Goal: Task Accomplishment & Management: Manage account settings

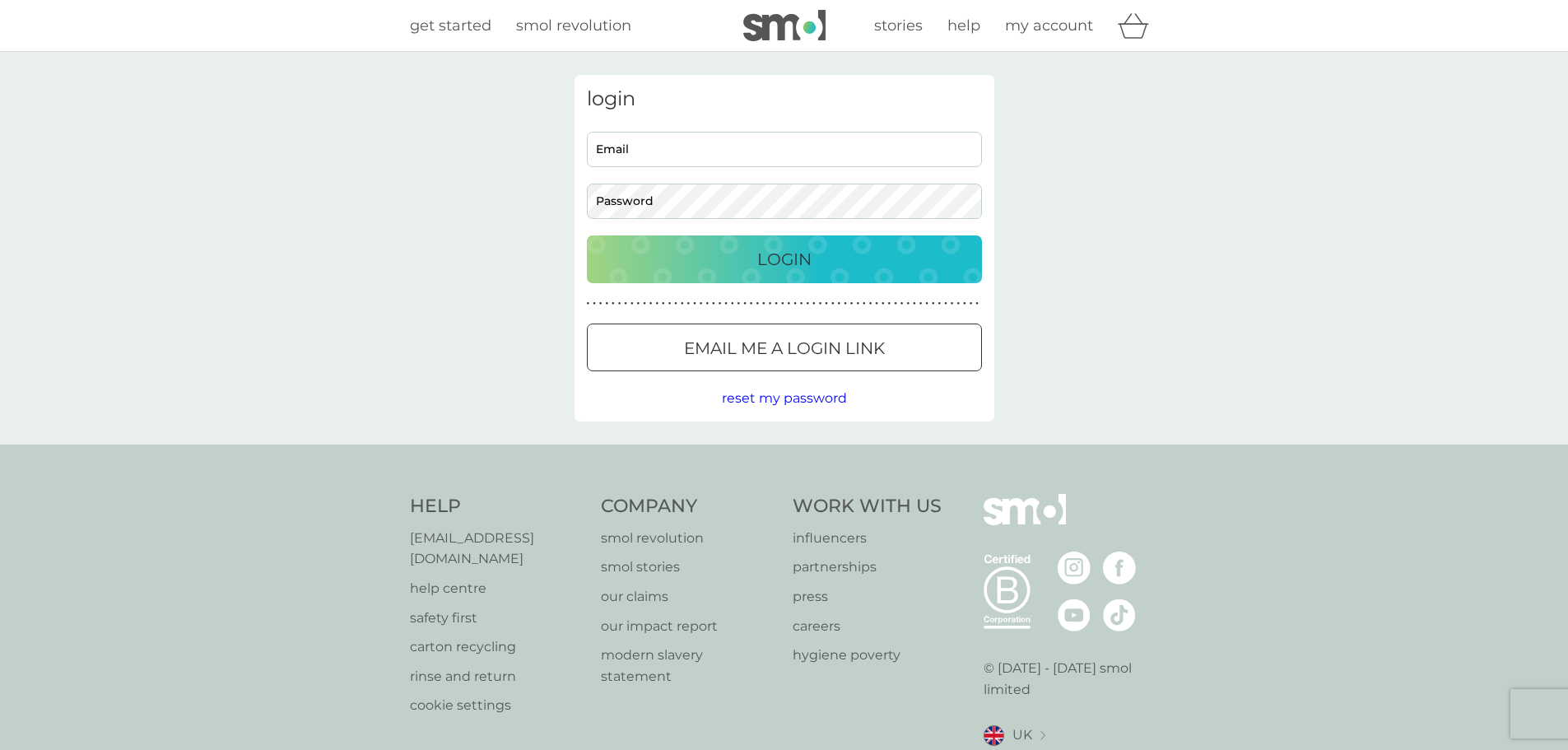
type input "[EMAIL_ADDRESS][DOMAIN_NAME]"
click at [821, 257] on div "Login" at bounding box center [784, 260] width 362 height 27
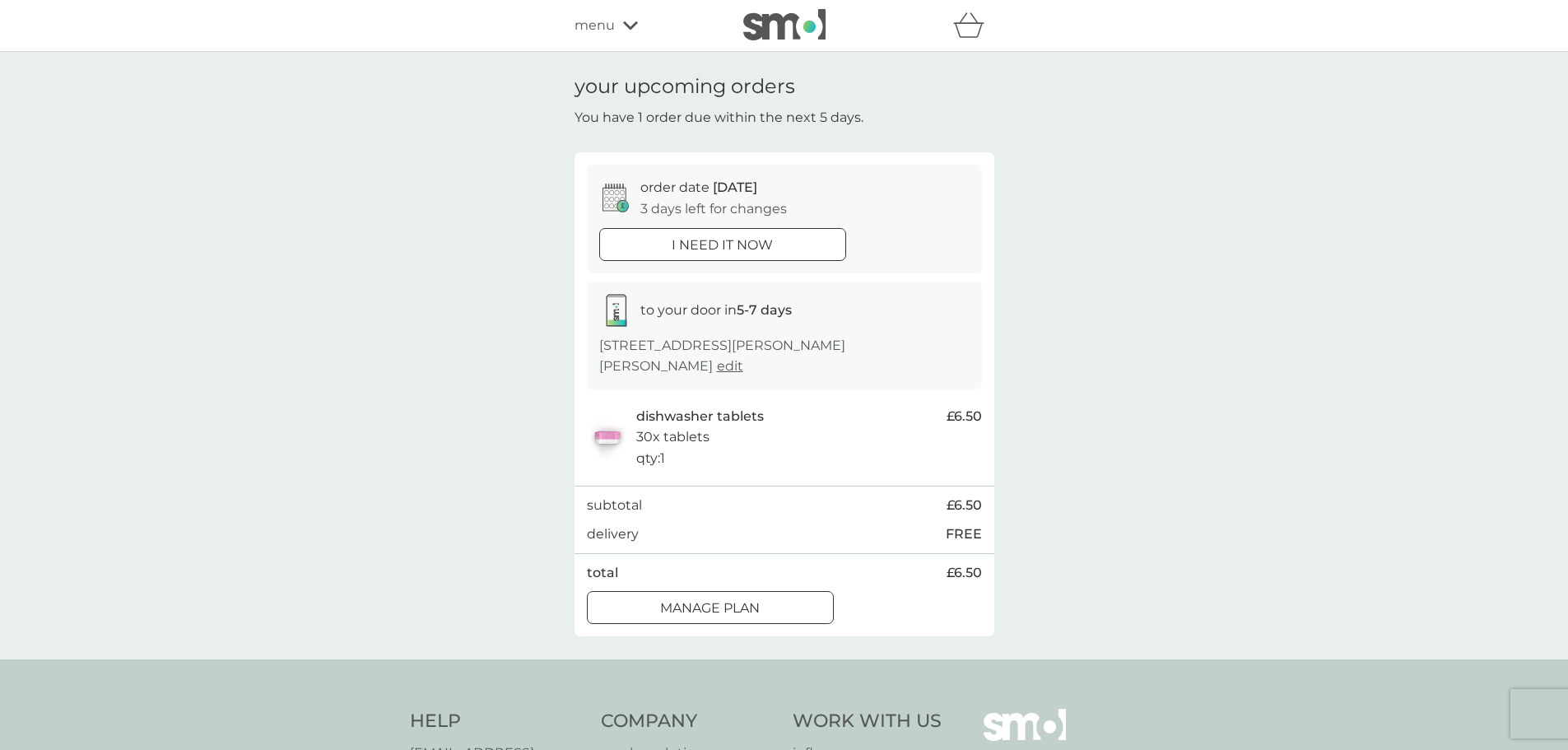
click at [748, 598] on p "Manage plan" at bounding box center [709, 608] width 100 height 21
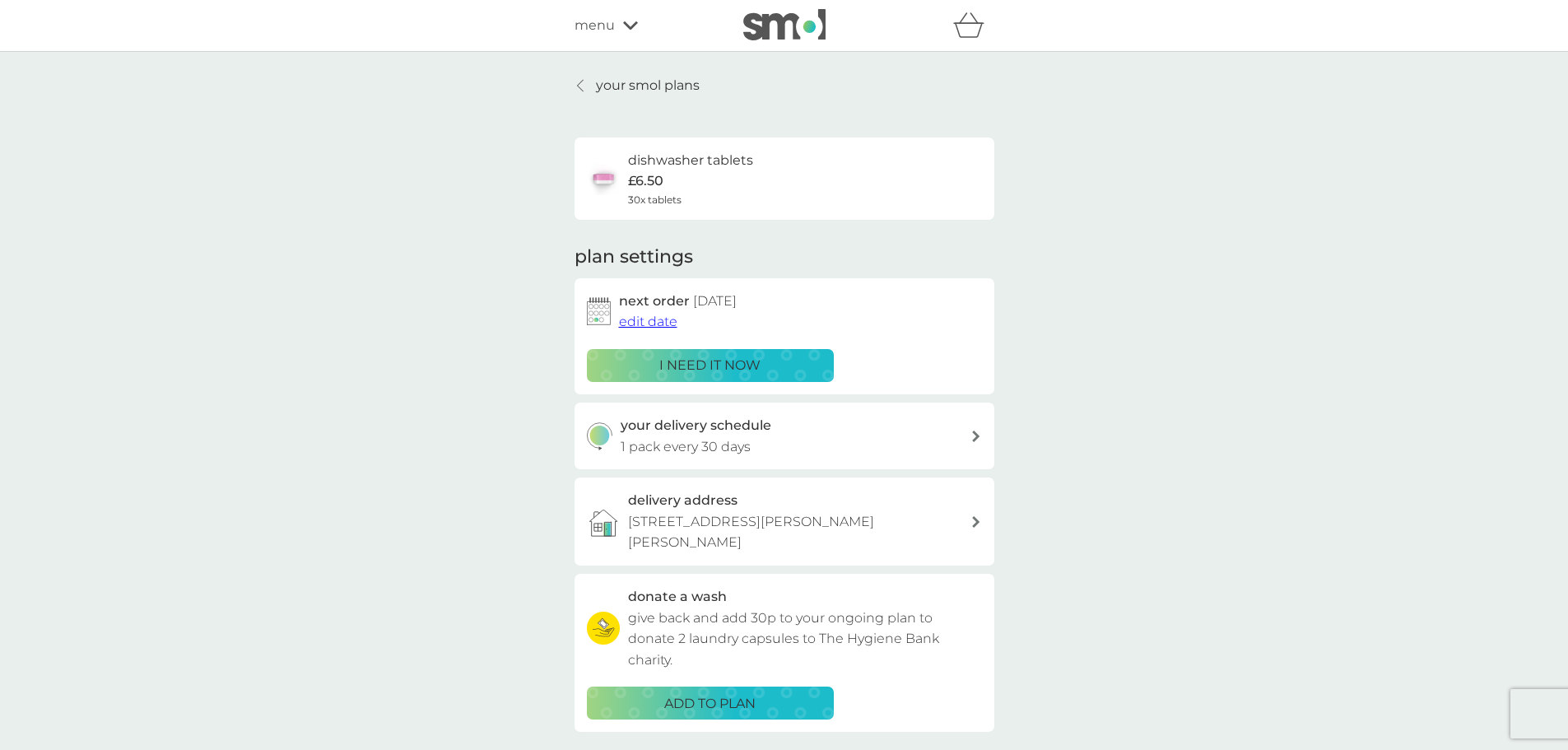
click at [638, 320] on span "edit date" at bounding box center [647, 322] width 58 height 15
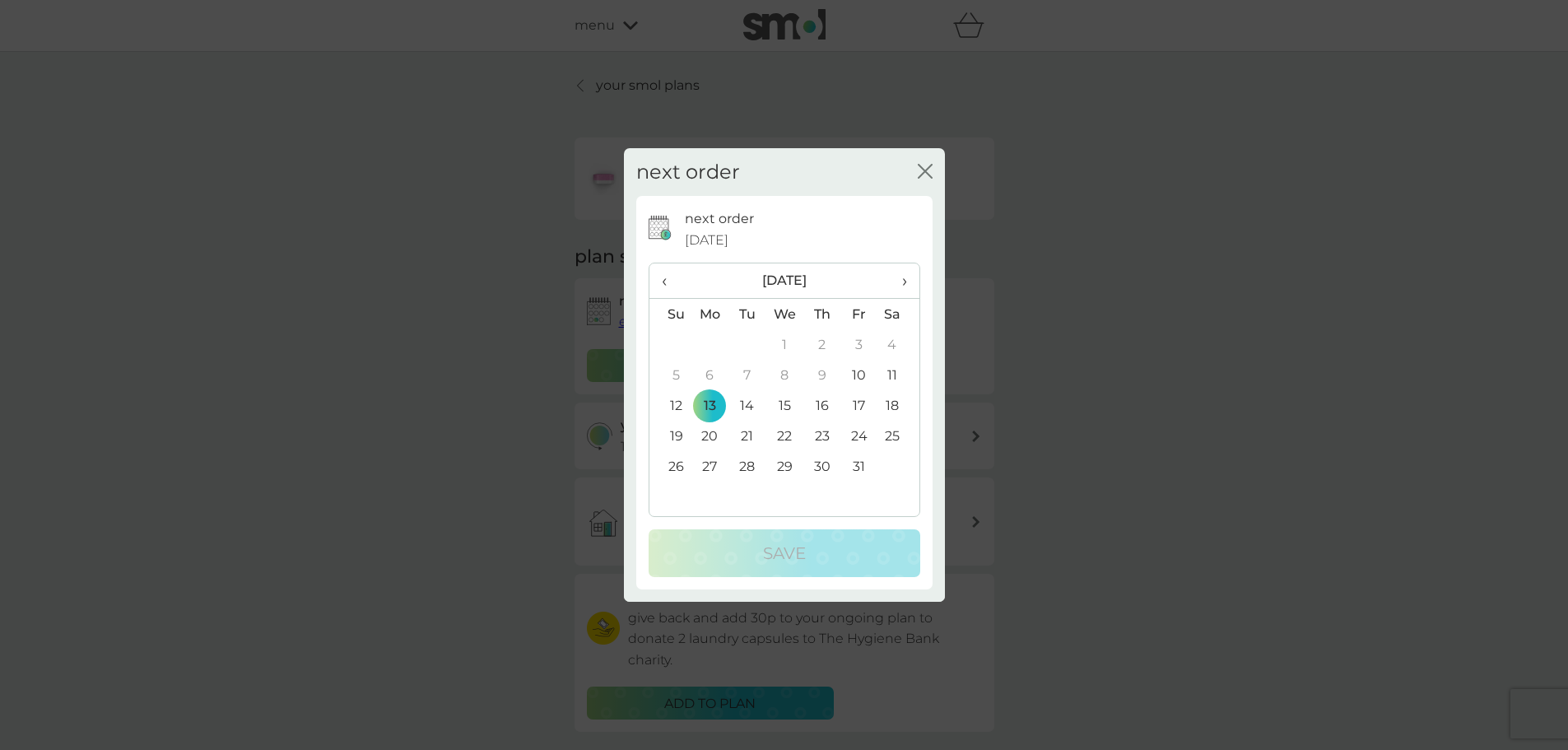
click at [902, 284] on span "›" at bounding box center [897, 281] width 16 height 34
click at [860, 404] on td "14" at bounding box center [860, 405] width 37 height 31
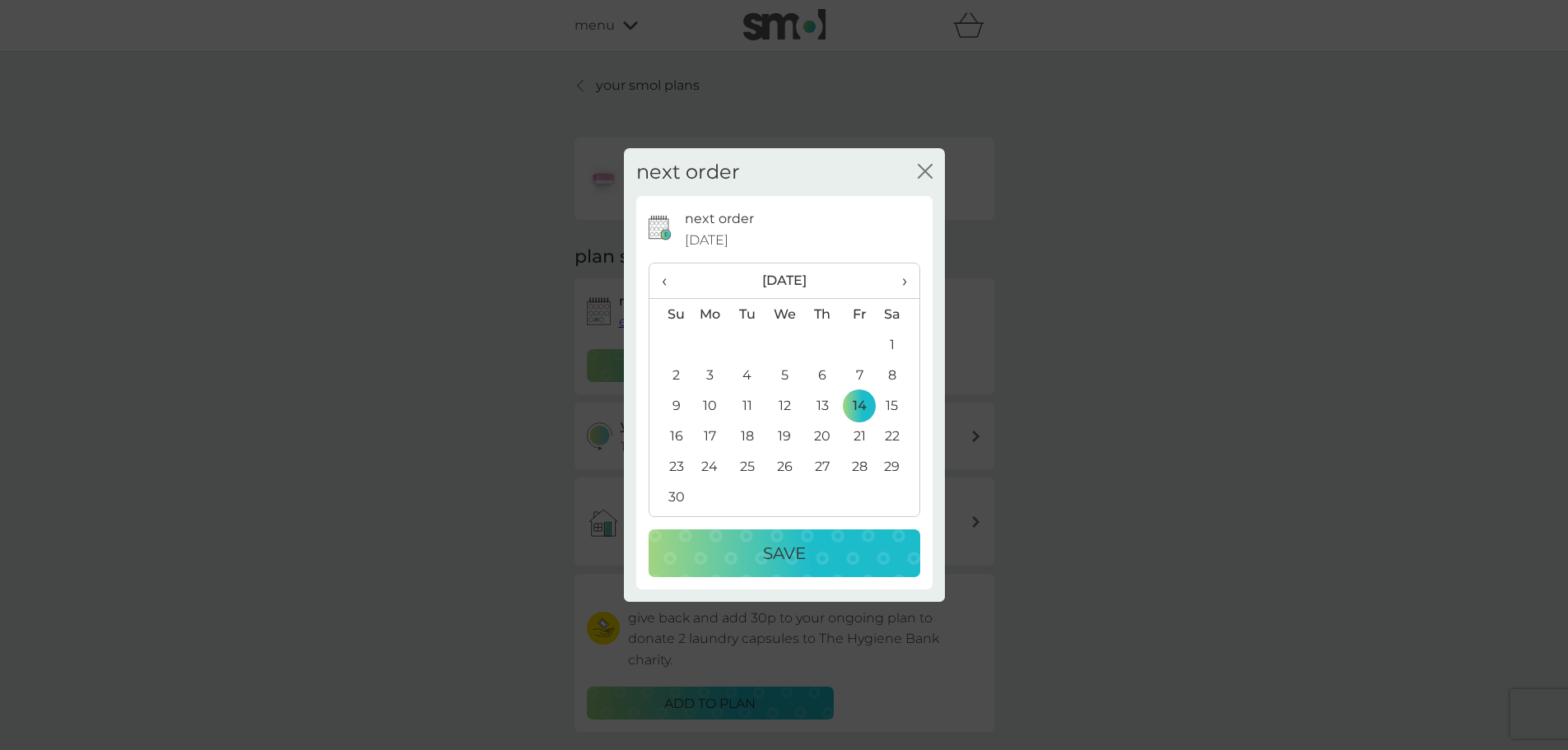
click at [814, 557] on div "Save" at bounding box center [784, 554] width 238 height 27
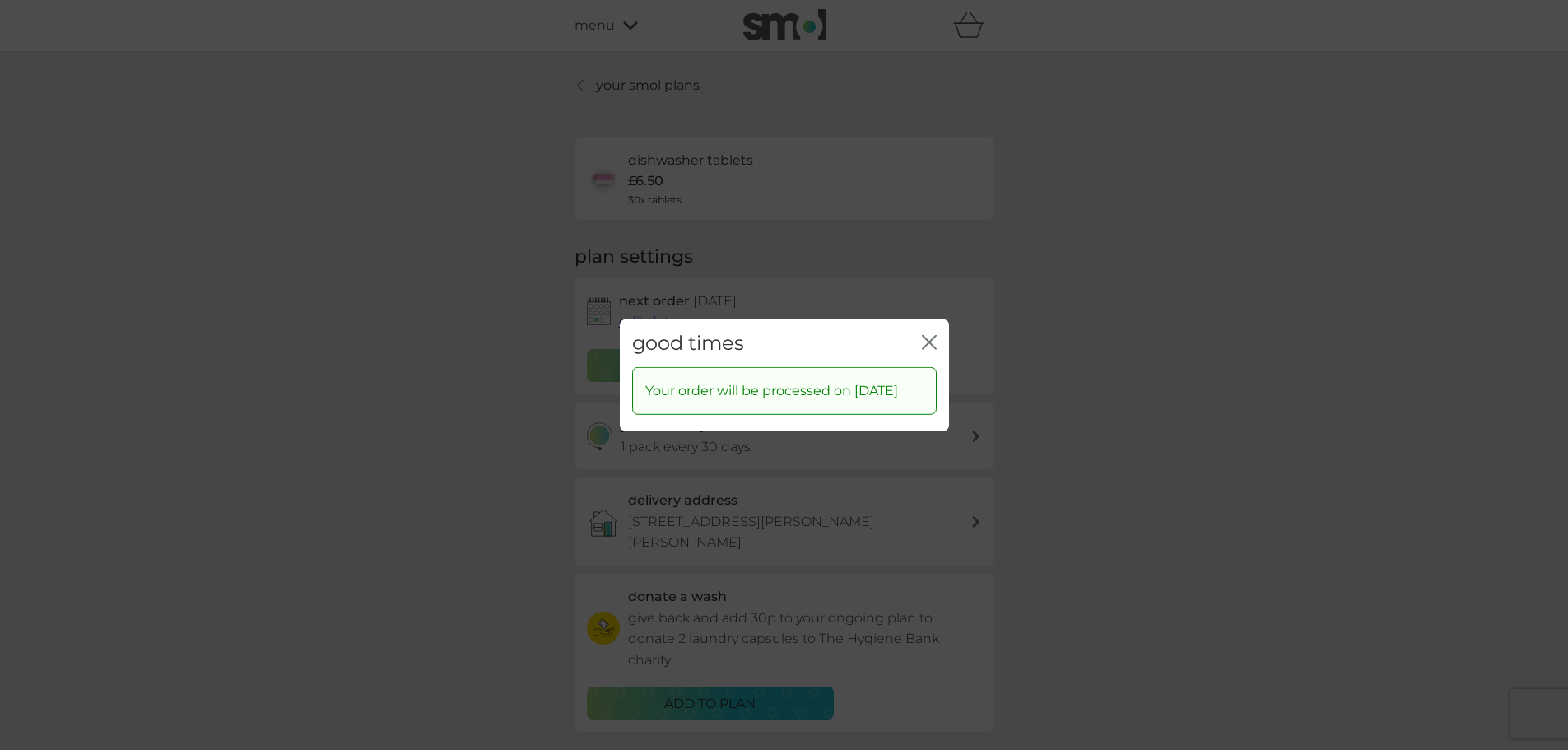
click at [930, 335] on icon "close" at bounding box center [932, 342] width 7 height 13
